Goal: Task Accomplishment & Management: Complete application form

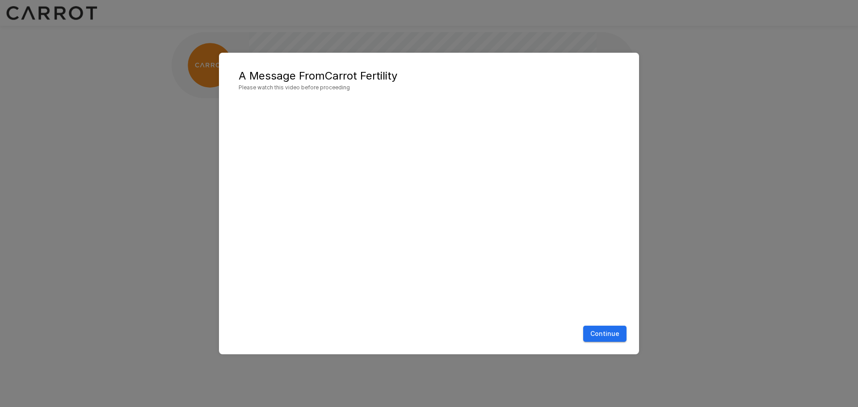
click at [605, 334] on button "Continue" at bounding box center [604, 334] width 43 height 17
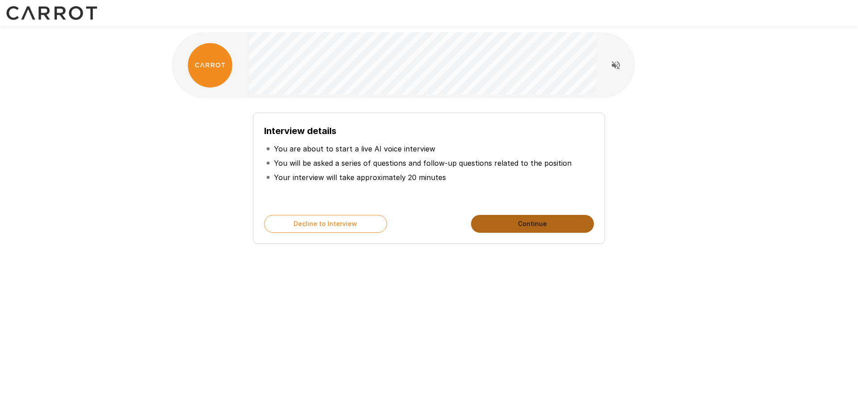
click at [552, 222] on button "Continue" at bounding box center [532, 224] width 123 height 18
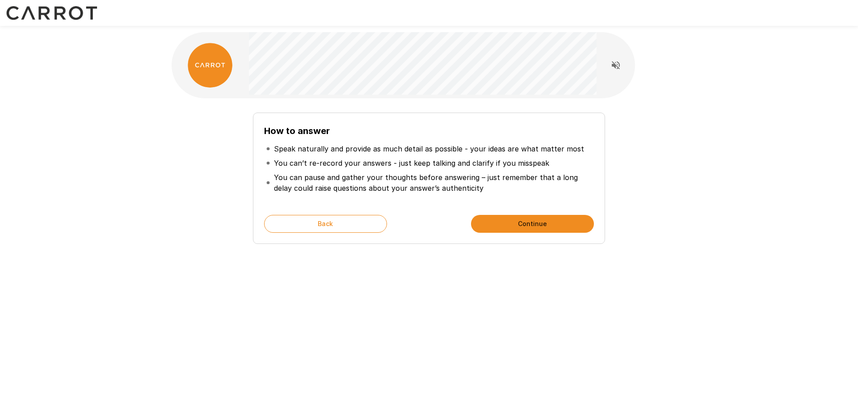
click at [553, 225] on button "Continue" at bounding box center [532, 224] width 123 height 18
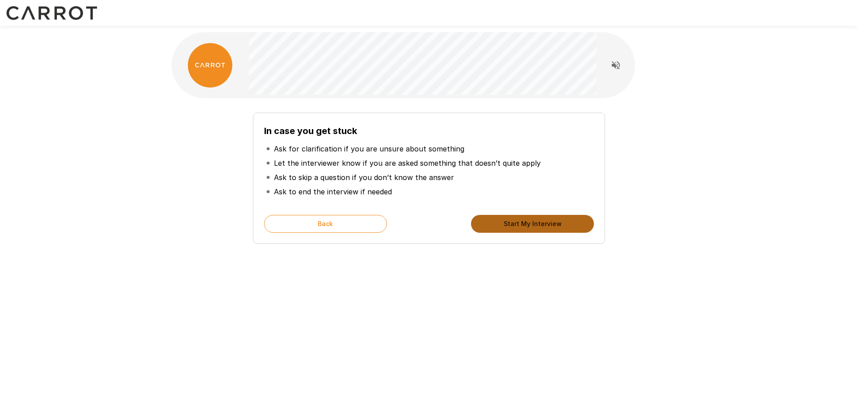
click at [553, 225] on button "Start My Interview" at bounding box center [532, 224] width 123 height 18
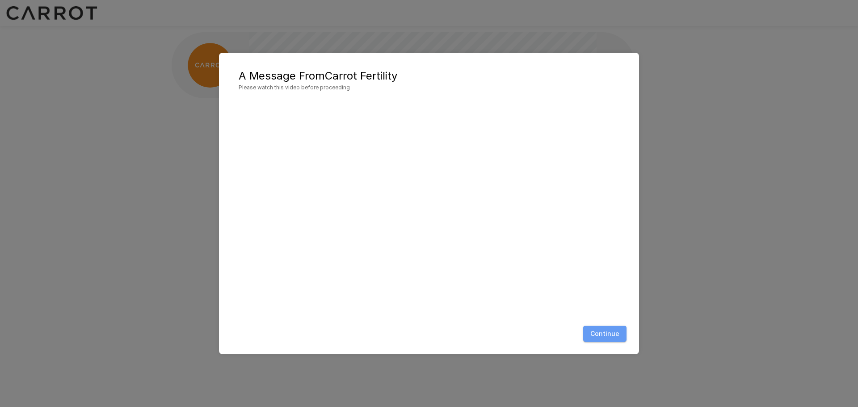
click at [615, 333] on button "Continue" at bounding box center [604, 334] width 43 height 17
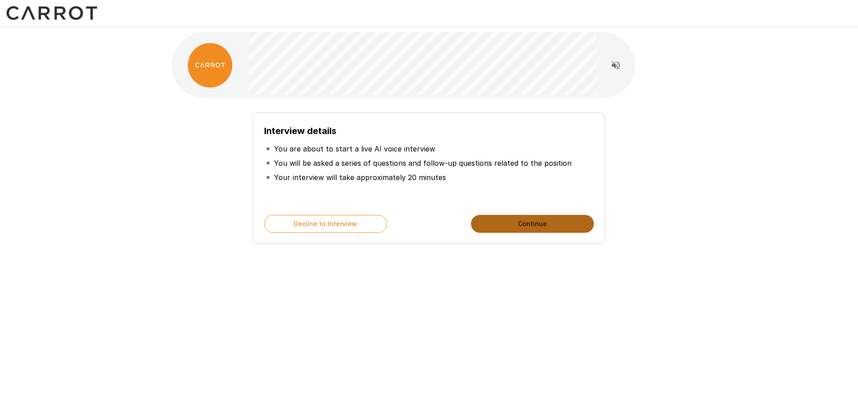
click at [507, 227] on button "Continue" at bounding box center [532, 224] width 123 height 18
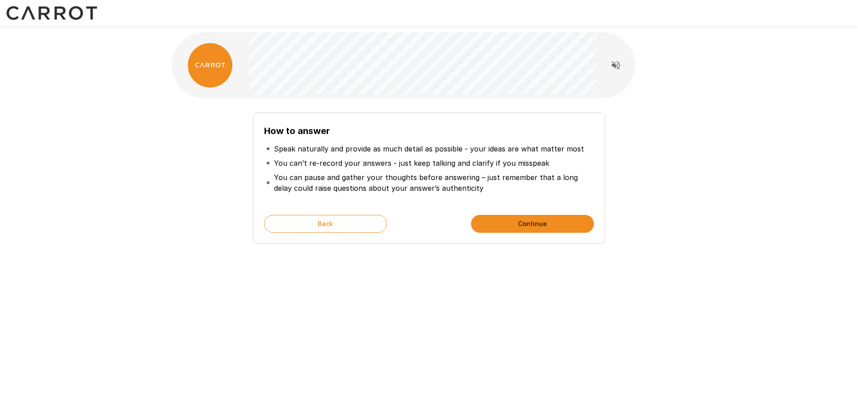
click at [510, 226] on button "Continue" at bounding box center [532, 224] width 123 height 18
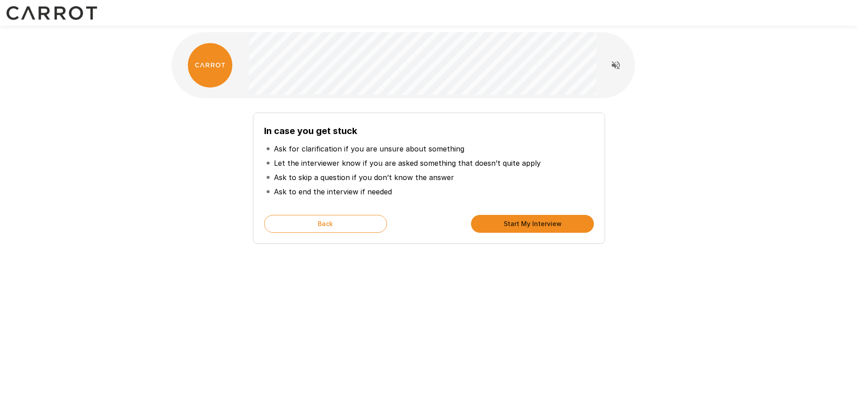
click at [510, 226] on button "Start My Interview" at bounding box center [532, 224] width 123 height 18
